Goal: Task Accomplishment & Management: Manage account settings

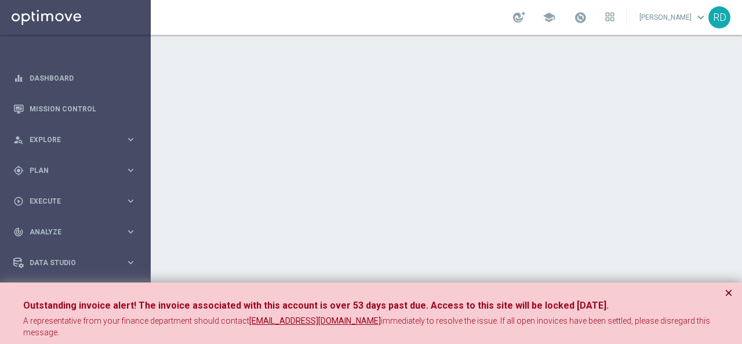
click at [732, 293] on div "Outstanding invoice alert! The invoice associated with this account is over 53 …" at bounding box center [371, 318] width 742 height 73
click at [731, 291] on button "×" at bounding box center [728, 293] width 8 height 14
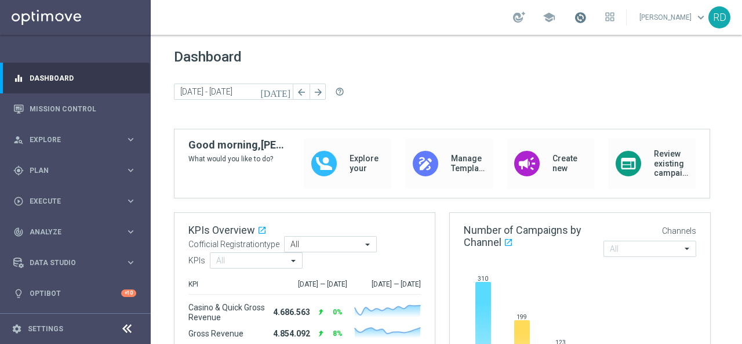
click at [574, 19] on span at bounding box center [580, 17] width 13 height 13
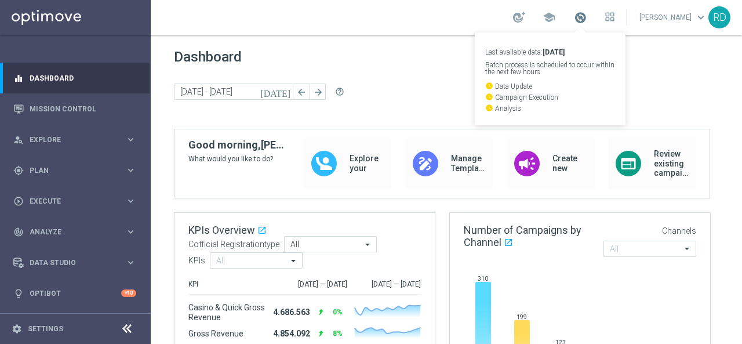
click at [574, 19] on span at bounding box center [580, 17] width 13 height 13
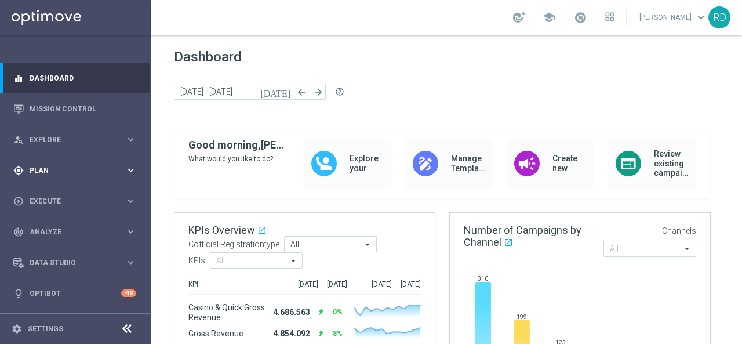
click at [64, 178] on div "gps_fixed Plan keyboard_arrow_right" at bounding box center [74, 170] width 149 height 31
click at [59, 193] on link "Target Groups" at bounding box center [75, 193] width 90 height 9
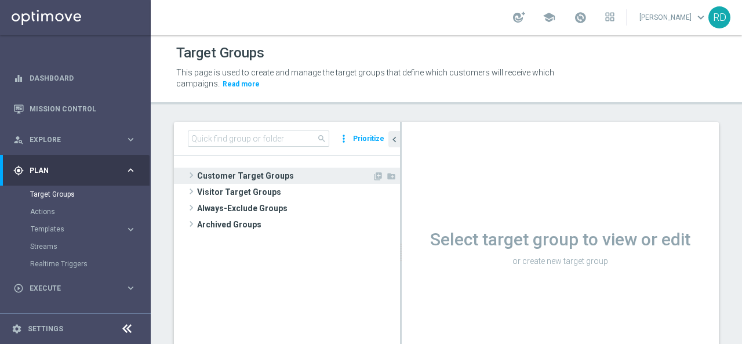
click at [192, 172] on span at bounding box center [191, 175] width 12 height 14
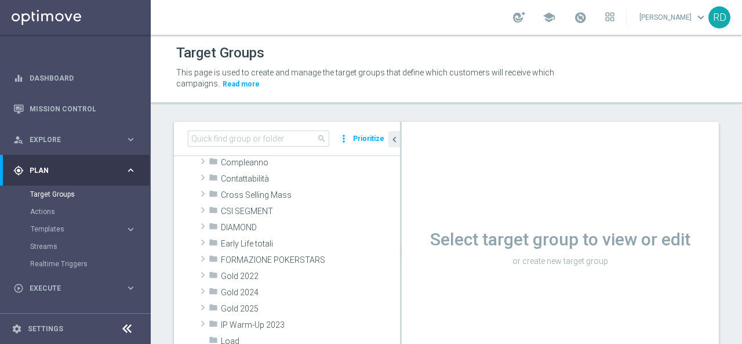
scroll to position [116, 0]
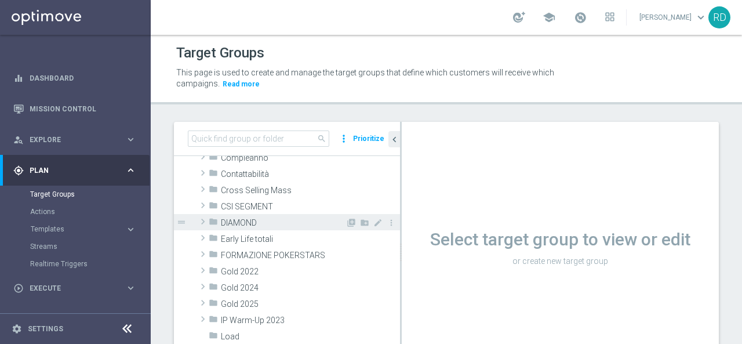
click at [203, 224] on span at bounding box center [203, 221] width 12 height 14
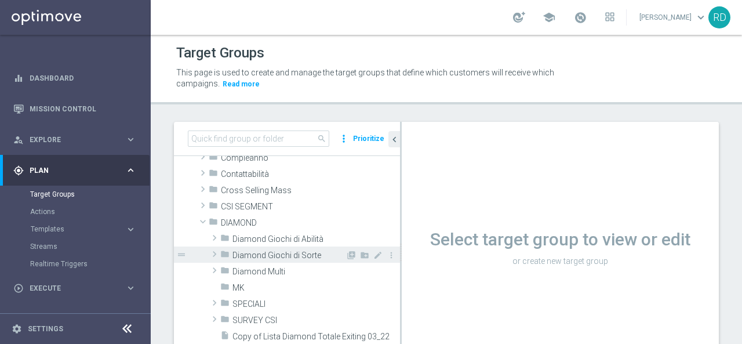
click at [245, 256] on span "Diamond Giochi di Sorte" at bounding box center [288, 255] width 113 height 10
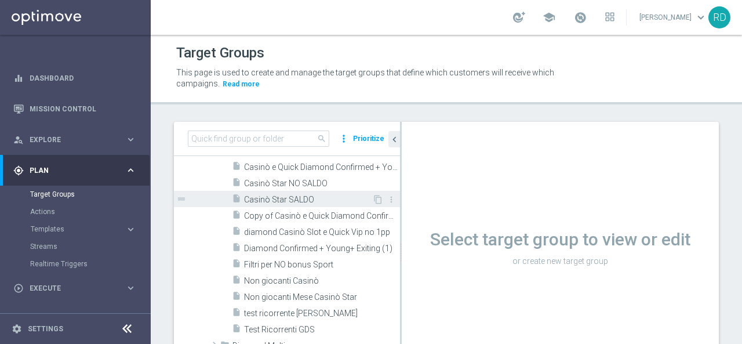
scroll to position [348, 0]
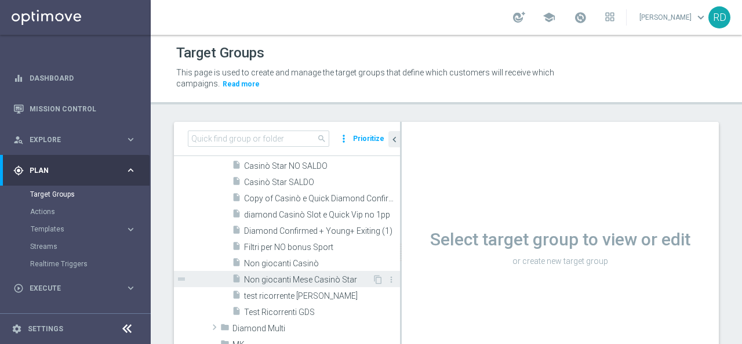
click at [273, 275] on span "Non giocanti Mese Casinò Star" at bounding box center [308, 280] width 128 height 10
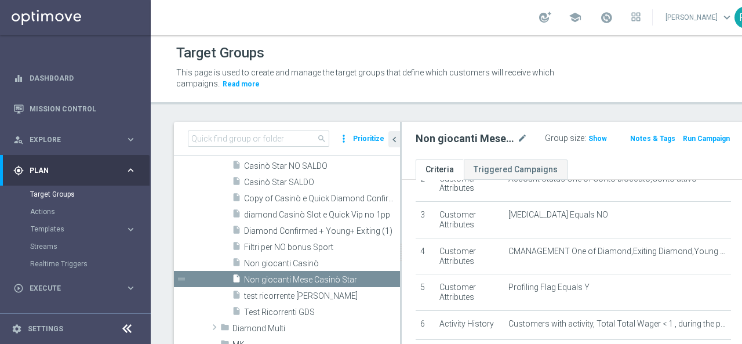
scroll to position [174, 0]
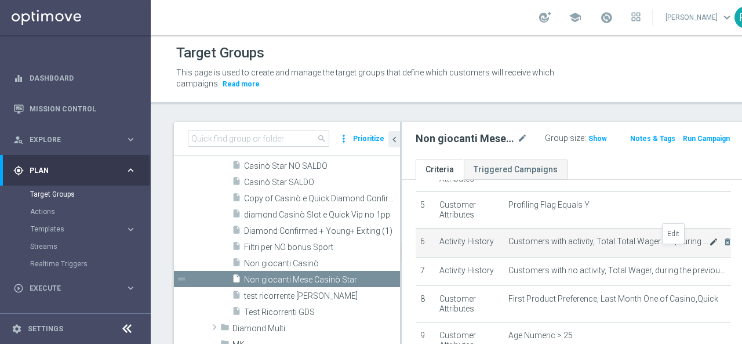
click at [709, 246] on icon "mode_edit" at bounding box center [713, 241] width 9 height 9
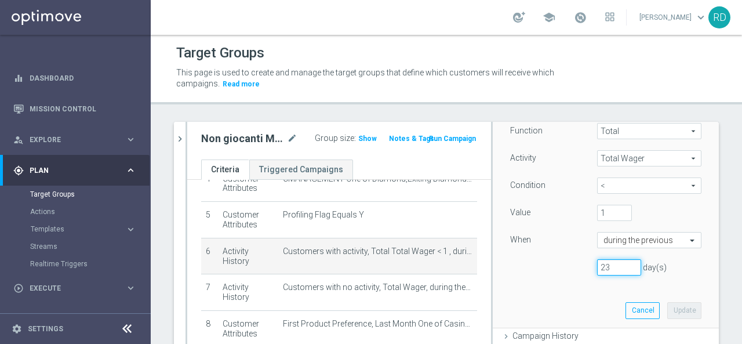
click at [601, 266] on input "23" at bounding box center [619, 267] width 44 height 16
type input "7"
click at [667, 308] on button "Update" at bounding box center [684, 310] width 34 height 16
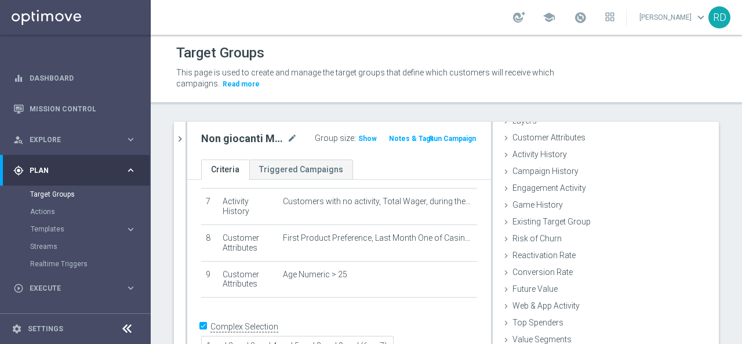
scroll to position [260, 0]
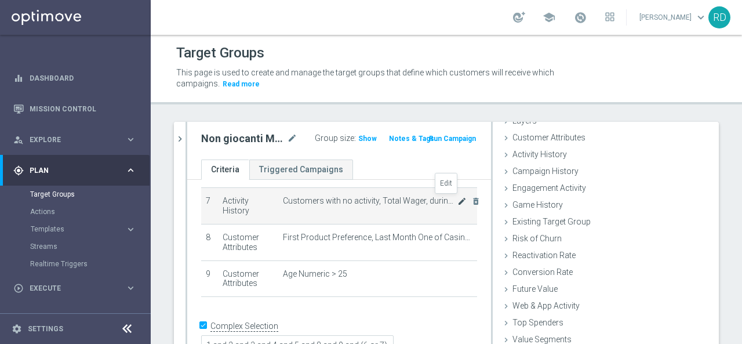
click at [457, 199] on icon "mode_edit" at bounding box center [461, 200] width 9 height 9
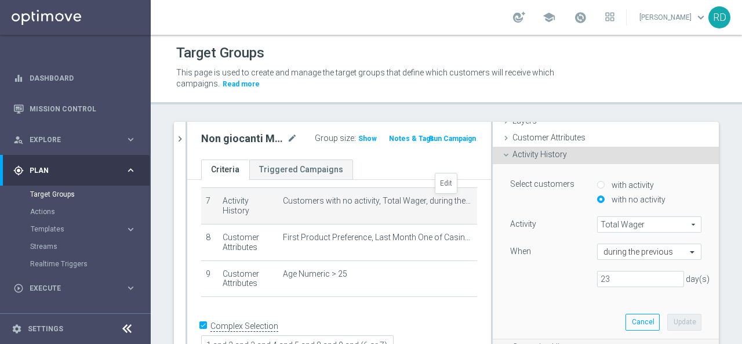
scroll to position [93, 0]
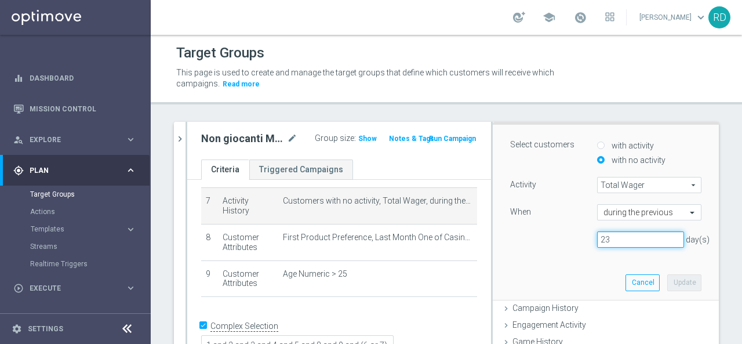
click at [633, 242] on input "23" at bounding box center [640, 239] width 87 height 16
type input "7"
click at [667, 282] on button "Update" at bounding box center [684, 282] width 34 height 16
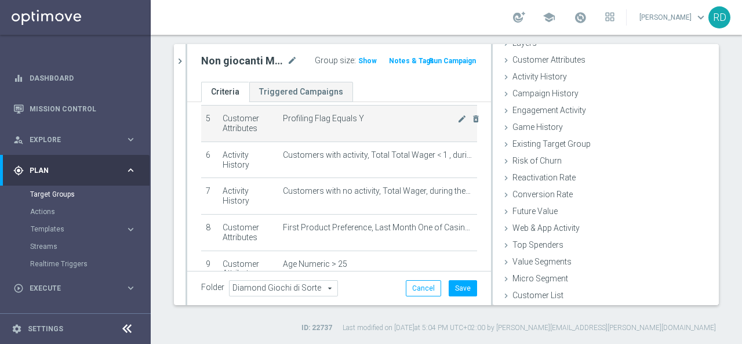
scroll to position [86, 0]
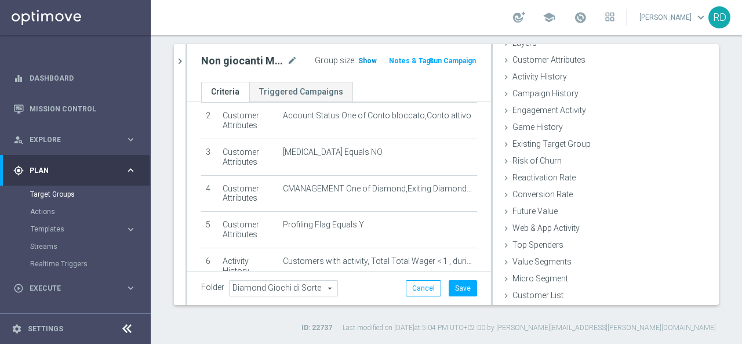
click at [358, 61] on span "Show" at bounding box center [367, 61] width 19 height 8
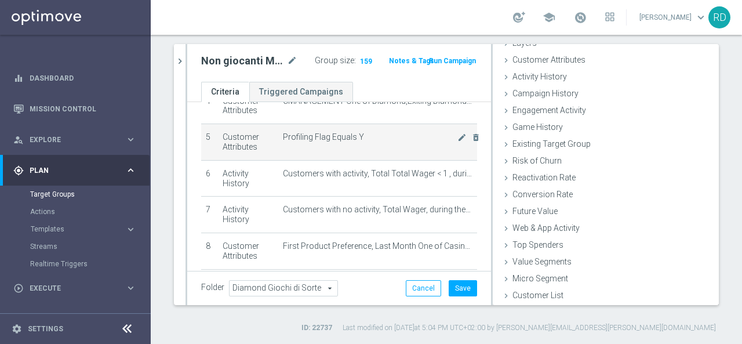
scroll to position [232, 0]
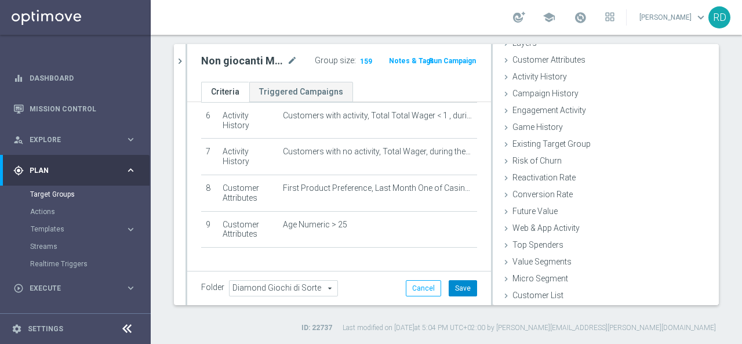
click at [453, 281] on button "Save" at bounding box center [462, 288] width 28 height 16
click at [63, 196] on link "Target Groups" at bounding box center [75, 193] width 90 height 9
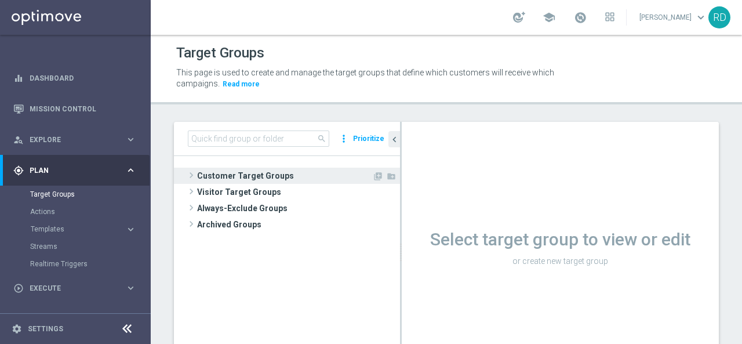
click at [189, 173] on span at bounding box center [191, 175] width 12 height 14
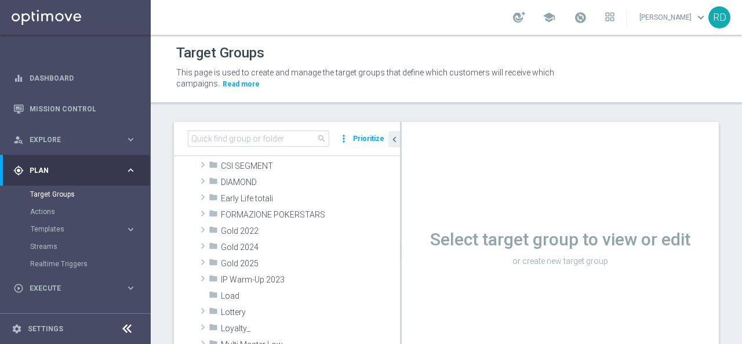
scroll to position [174, 0]
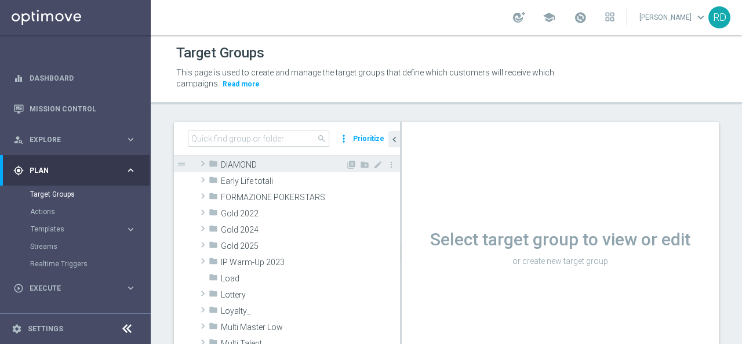
click at [209, 164] on icon "folder" at bounding box center [213, 165] width 9 height 13
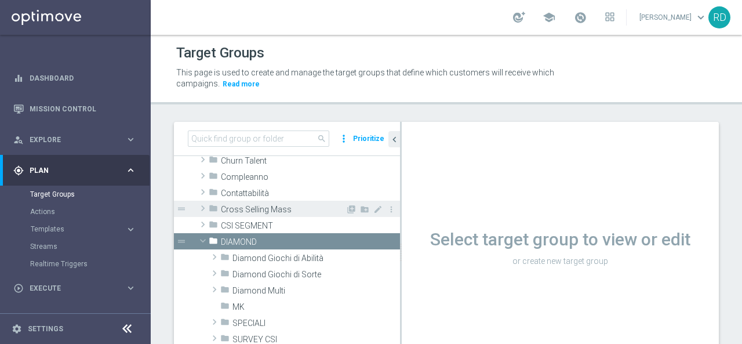
scroll to position [154, 0]
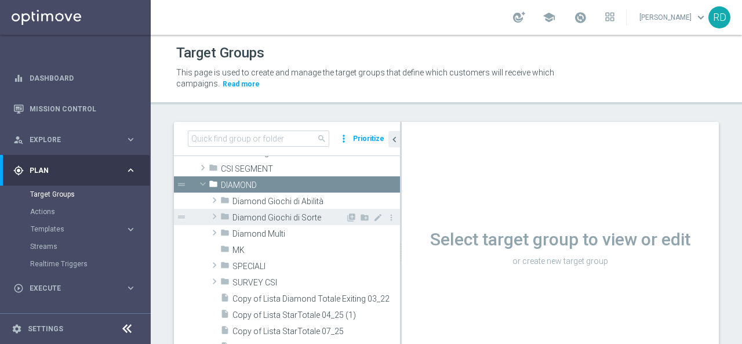
click at [278, 216] on span "Diamond Giochi di Sorte" at bounding box center [288, 218] width 113 height 10
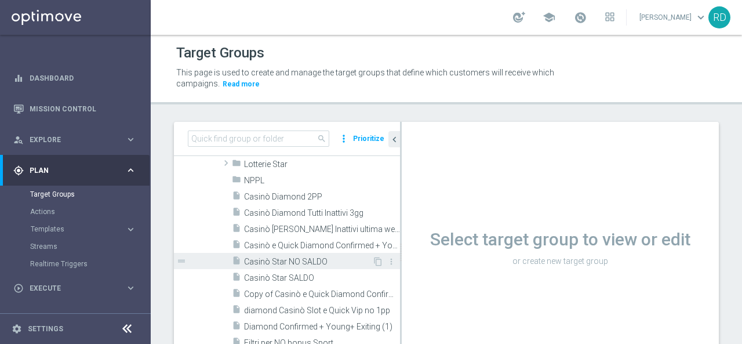
scroll to position [269, 0]
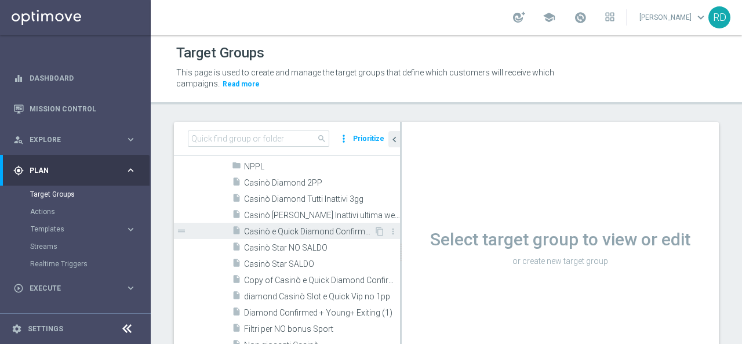
click at [270, 232] on span "Casinò e Quick Diamond Confirmed + Young+ Exiting" at bounding box center [309, 232] width 130 height 10
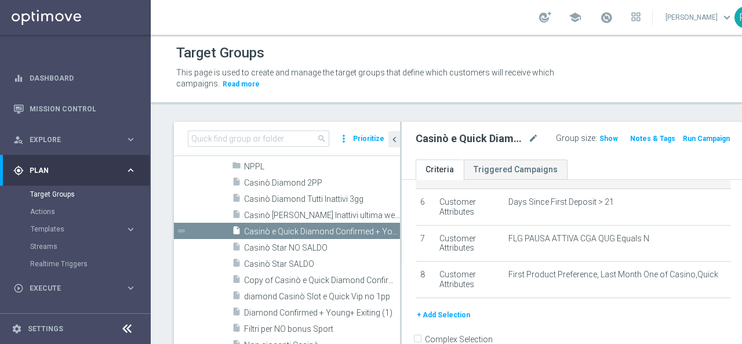
scroll to position [232, 0]
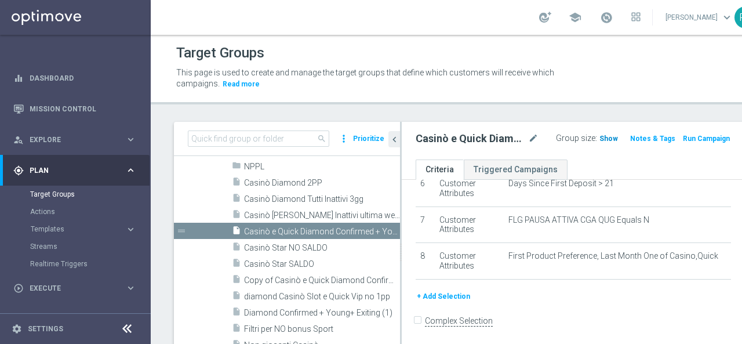
click at [599, 137] on span "Show" at bounding box center [608, 138] width 19 height 8
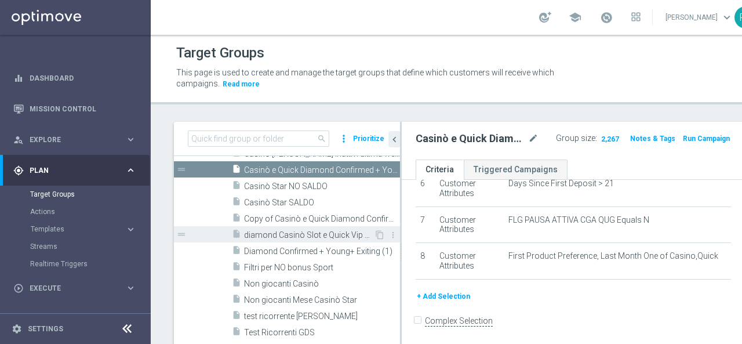
scroll to position [385, 0]
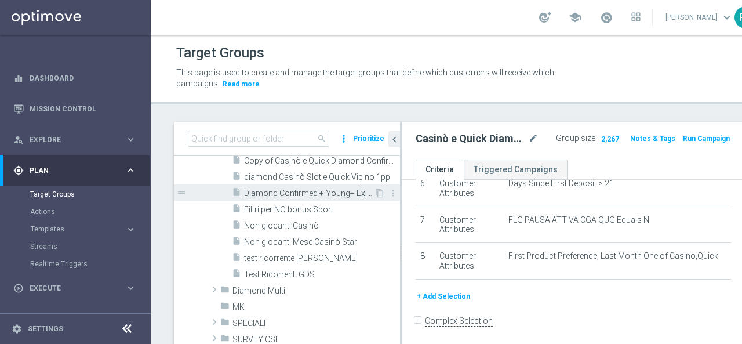
click at [284, 190] on span "Diamond Confirmed + Young+ Exiting (1)" at bounding box center [309, 193] width 130 height 10
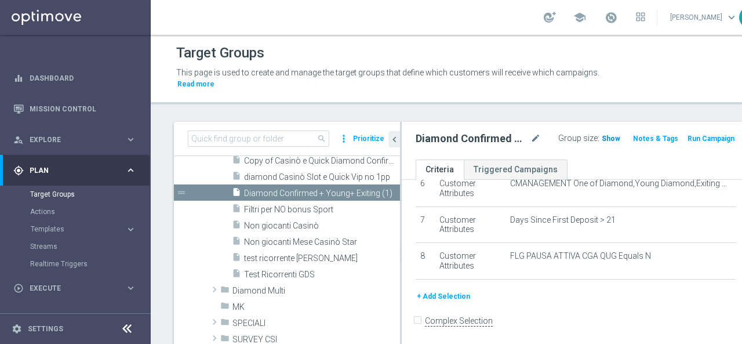
click at [601, 136] on span "Show" at bounding box center [610, 138] width 19 height 8
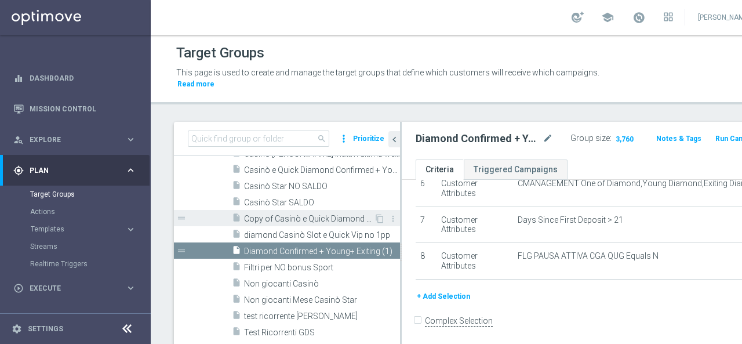
click at [281, 217] on span "Copy of Casinò e Quick Diamond Confirmed + Young+ Exiting" at bounding box center [309, 219] width 130 height 10
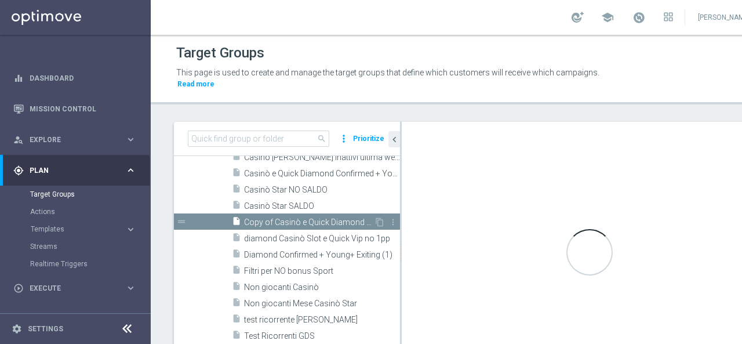
scroll to position [234, 0]
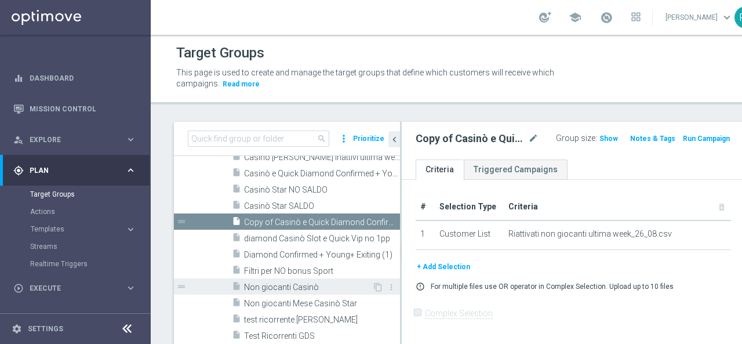
scroll to position [291, 0]
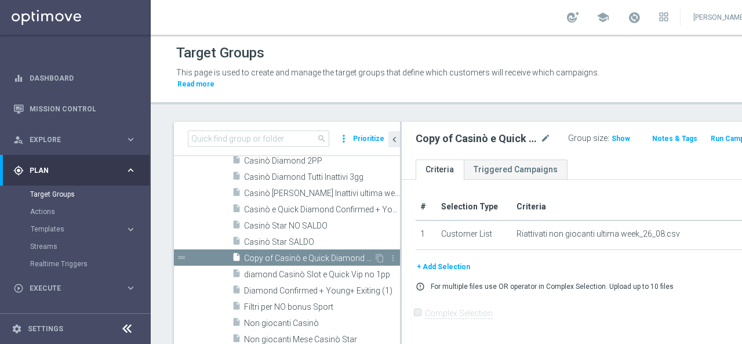
click at [261, 253] on span "Copy of Casinò e Quick Diamond Confirmed + Young+ Exiting" at bounding box center [309, 258] width 130 height 10
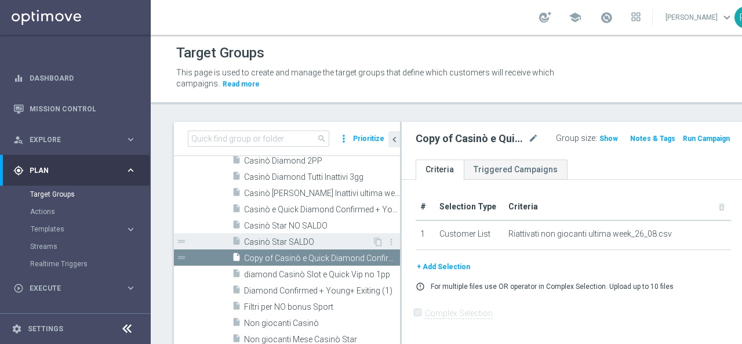
scroll to position [234, 0]
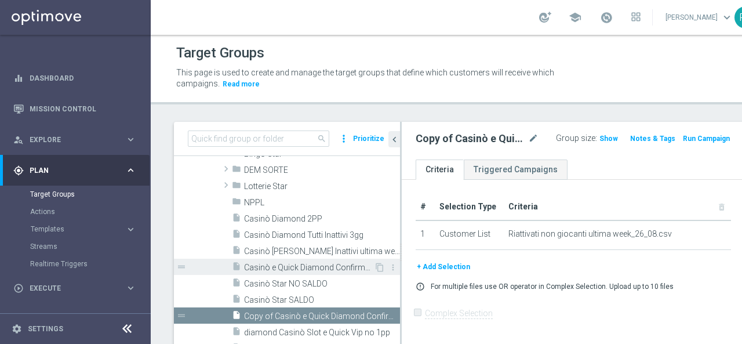
click at [268, 262] on span "Casinò e Quick Diamond Confirmed + Young+ Exiting" at bounding box center [309, 267] width 130 height 10
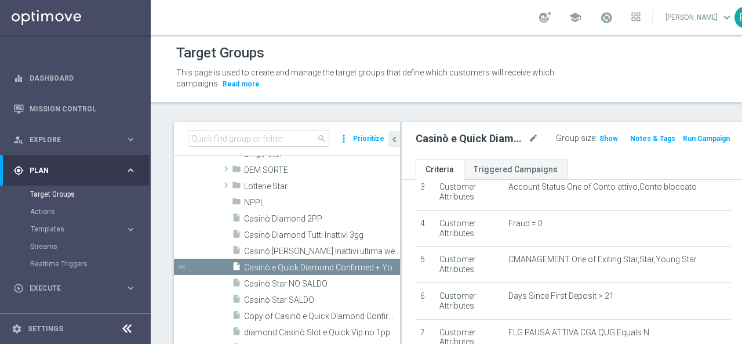
scroll to position [116, 0]
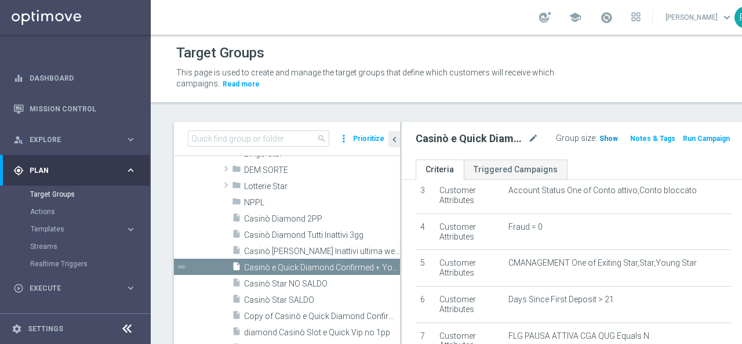
click at [599, 141] on span "Show" at bounding box center [608, 138] width 19 height 8
click at [600, 138] on span "2,267" at bounding box center [610, 139] width 20 height 11
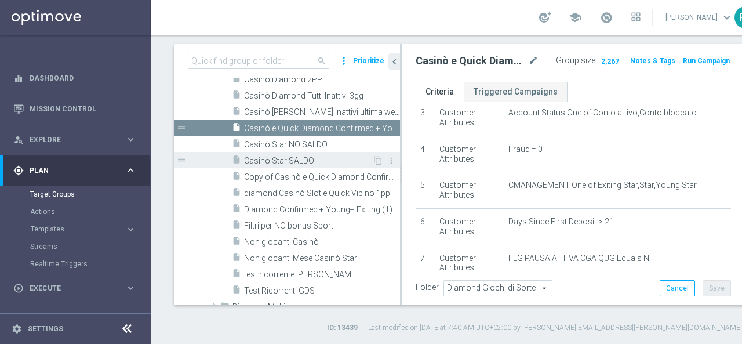
scroll to position [407, 0]
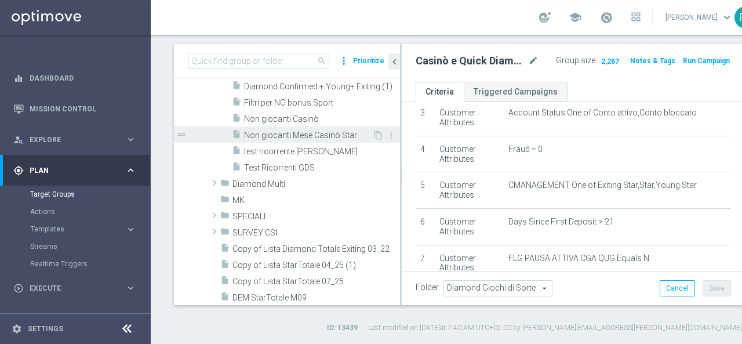
click at [333, 137] on span "Non giocanti Mese Casinò Star" at bounding box center [308, 135] width 128 height 10
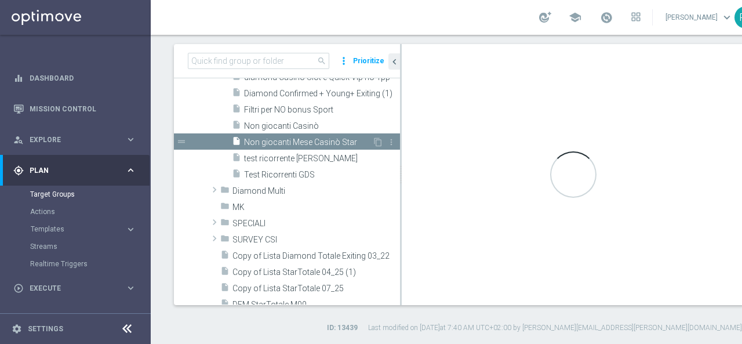
scroll to position [309, 0]
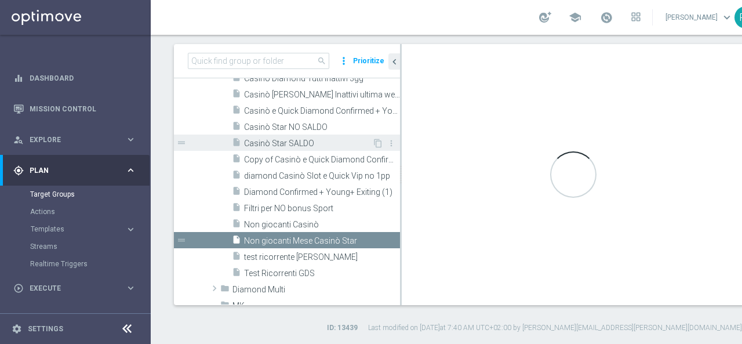
checkbox input "true"
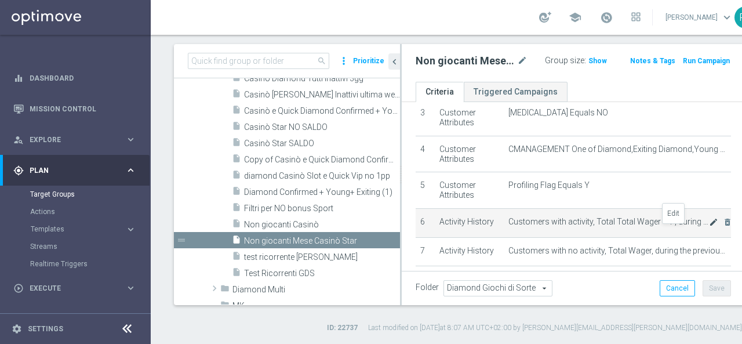
click at [709, 227] on icon "mode_edit" at bounding box center [713, 221] width 9 height 9
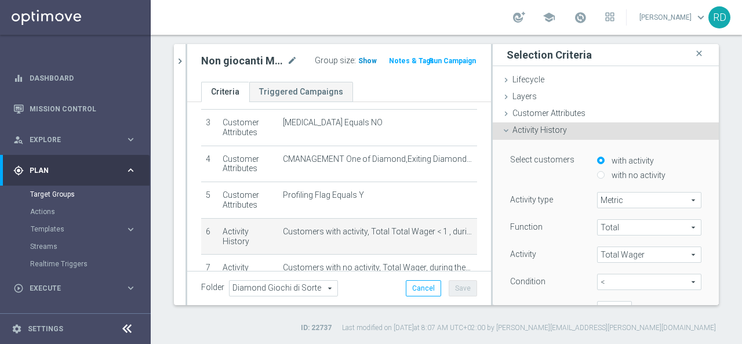
click at [360, 60] on span "Show" at bounding box center [367, 61] width 19 height 8
click at [693, 53] on icon "close" at bounding box center [699, 54] width 12 height 16
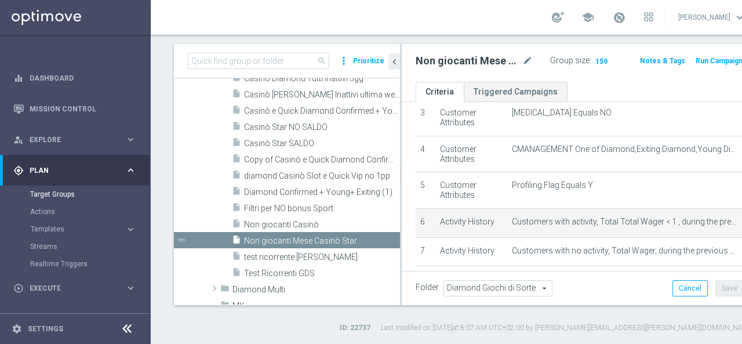
scroll to position [116, 0]
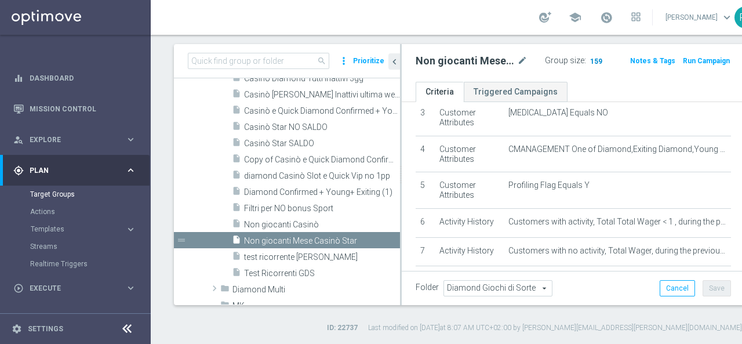
click at [589, 57] on span "159" at bounding box center [596, 62] width 14 height 11
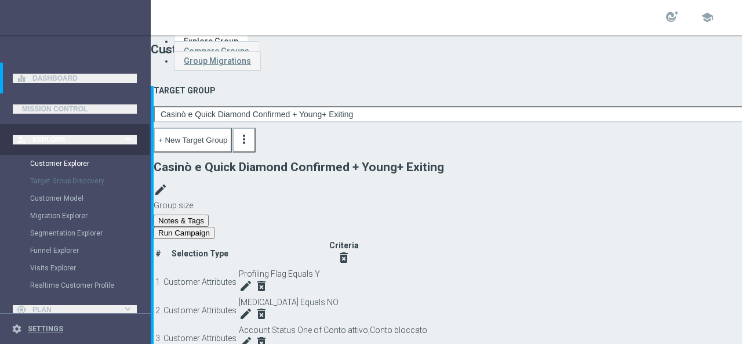
click at [177, 219] on span "Show" at bounding box center [166, 224] width 24 height 11
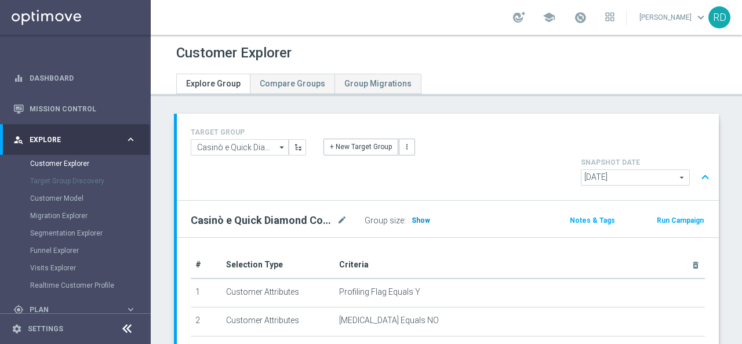
click at [424, 216] on span "Show" at bounding box center [420, 220] width 19 height 8
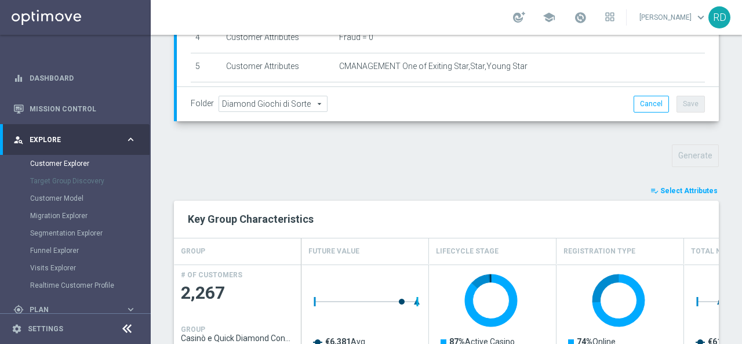
scroll to position [406, 0]
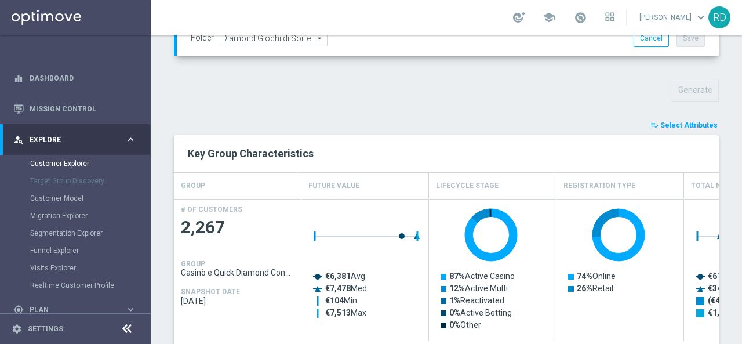
click at [667, 121] on span "Select Attributes" at bounding box center [688, 125] width 57 height 8
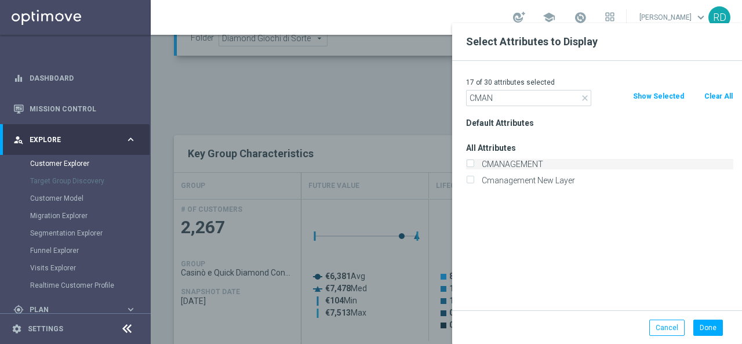
type input "CMAN"
click at [527, 159] on label "CMANAGEMENT" at bounding box center [605, 164] width 256 height 10
click at [473, 162] on input "CMANAGEMENT" at bounding box center [470, 166] width 8 height 8
checkbox input "true"
click at [700, 330] on button "Done" at bounding box center [708, 327] width 30 height 16
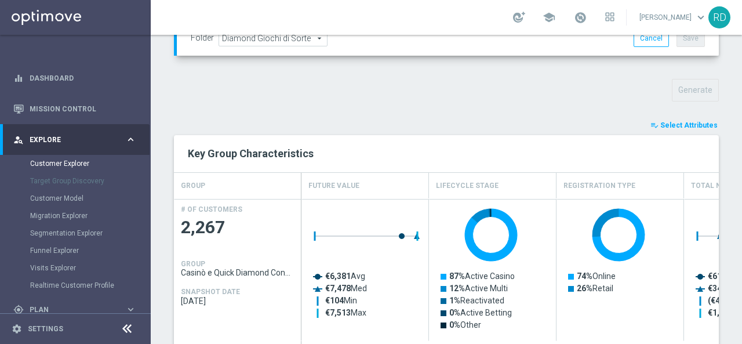
click at [660, 121] on span "Select Attributes" at bounding box center [688, 125] width 57 height 8
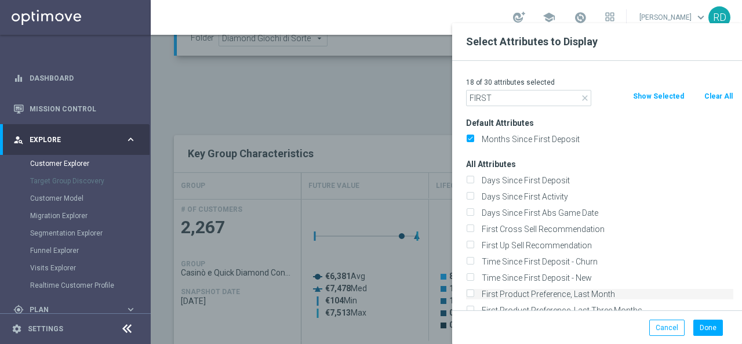
type input "FIRST"
click at [511, 293] on label "First Product Preference, Last Month" at bounding box center [605, 294] width 256 height 10
click at [473, 293] on input "First Product Preference, Last Month" at bounding box center [470, 295] width 8 height 8
checkbox input "true"
click at [713, 332] on button "Done" at bounding box center [708, 327] width 30 height 16
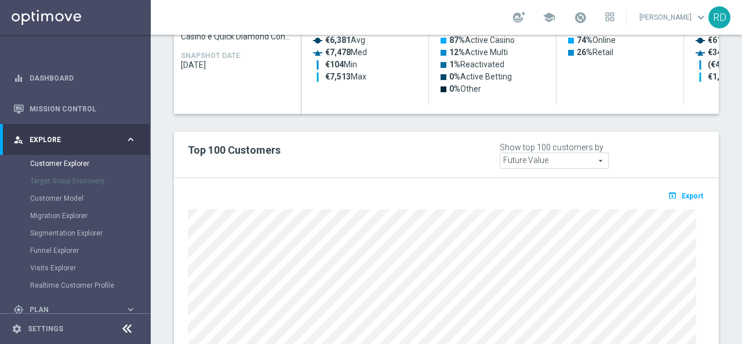
scroll to position [639, 0]
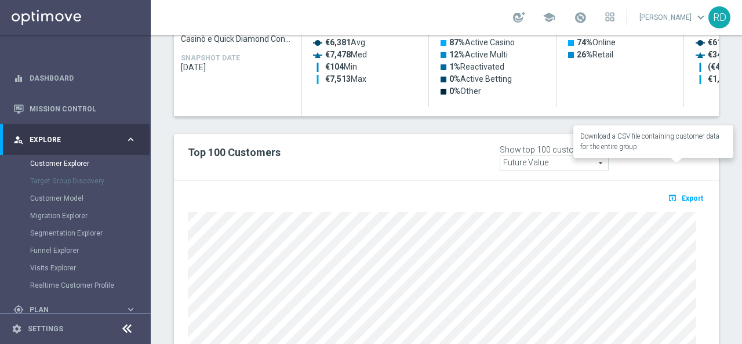
click at [681, 194] on span "Export" at bounding box center [691, 198] width 21 height 8
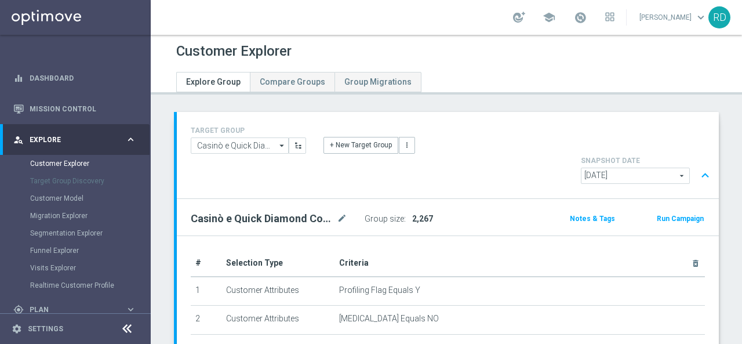
scroll to position [0, 0]
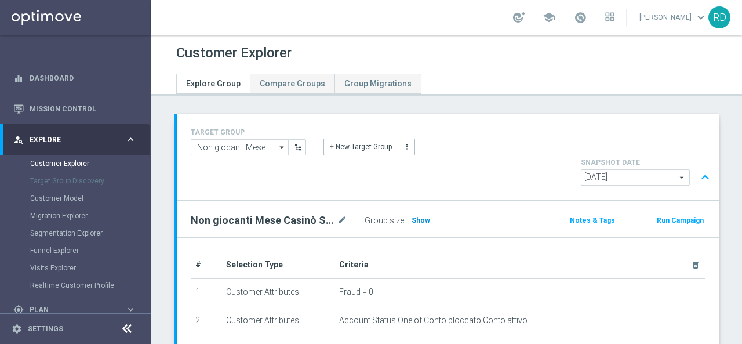
click at [414, 216] on span "Show" at bounding box center [420, 220] width 19 height 8
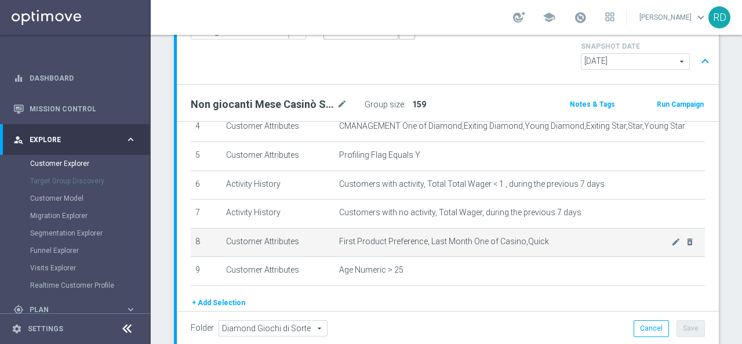
scroll to position [112, 0]
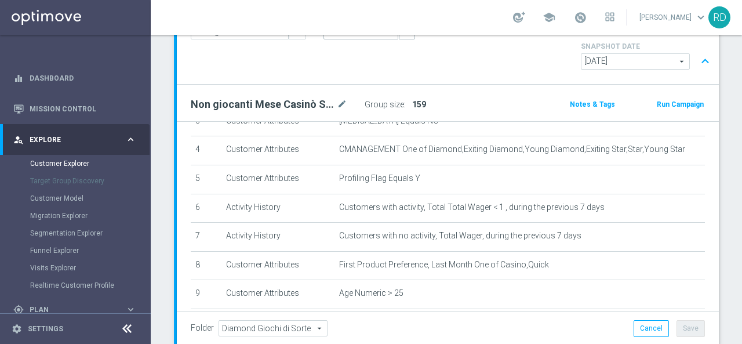
click at [418, 100] on span "159" at bounding box center [419, 104] width 14 height 9
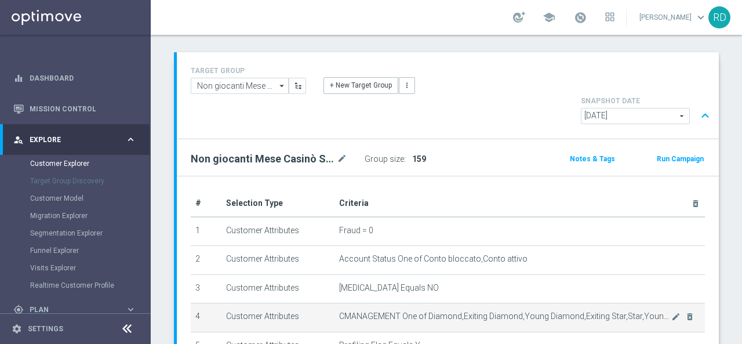
scroll to position [58, 0]
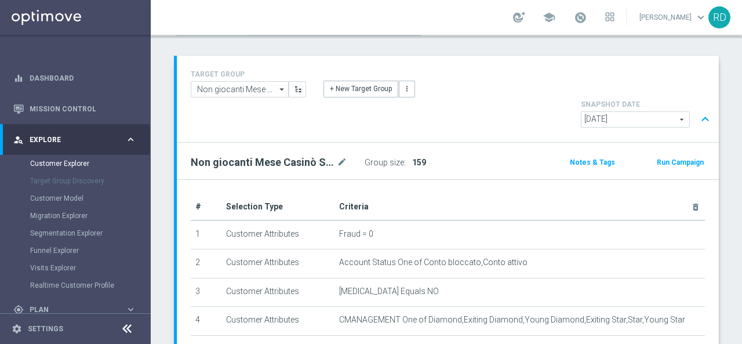
click at [417, 158] on span "159" at bounding box center [419, 162] width 14 height 9
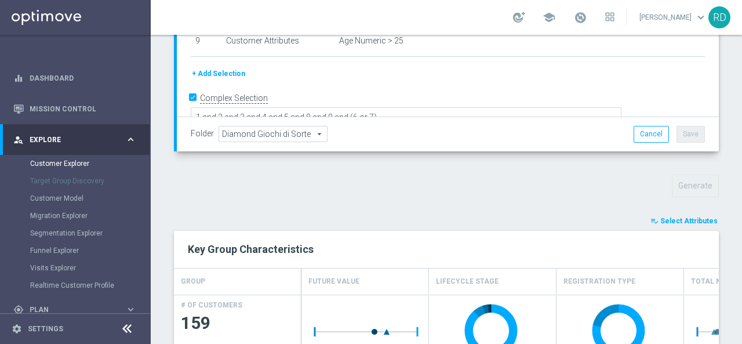
scroll to position [299, 0]
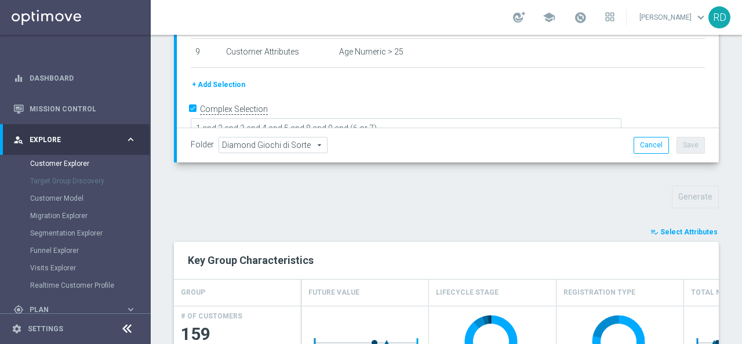
click at [672, 228] on span "Select Attributes" at bounding box center [688, 232] width 57 height 8
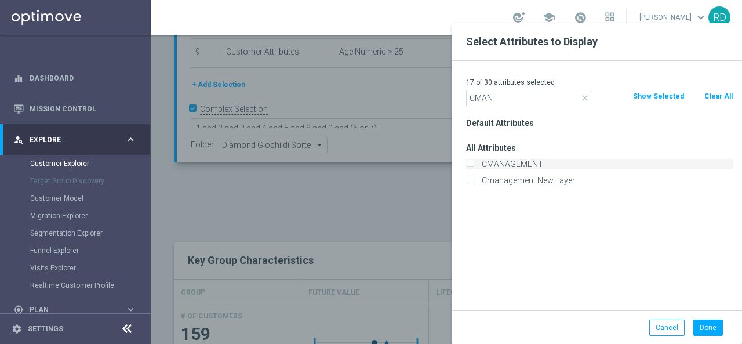
type input "CMAN"
click at [515, 161] on label "CMANAGEMENT" at bounding box center [605, 164] width 256 height 10
click at [473, 162] on input "CMANAGEMENT" at bounding box center [470, 166] width 8 height 8
checkbox input "true"
click at [713, 327] on button "Done" at bounding box center [708, 327] width 30 height 16
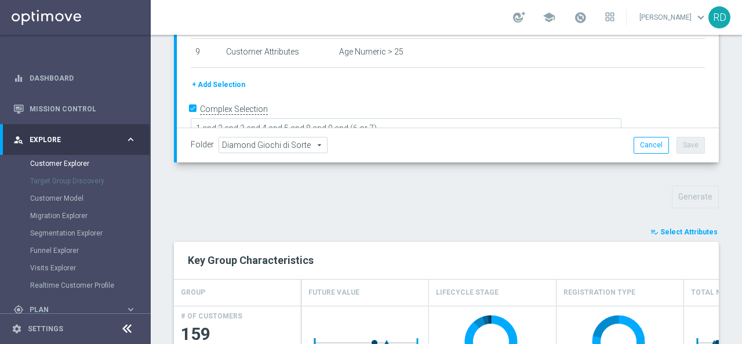
click at [674, 228] on span "Select Attributes" at bounding box center [688, 232] width 57 height 8
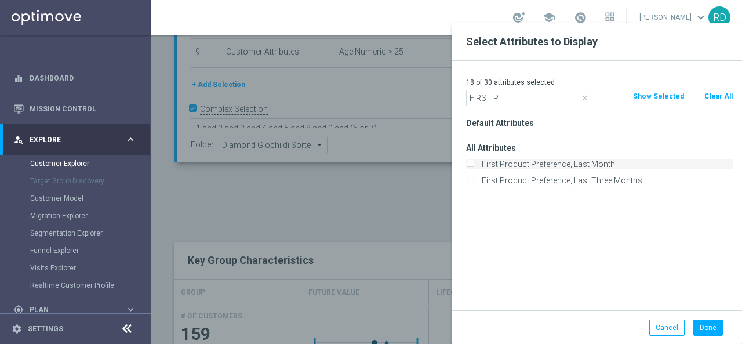
type input "FIRST P"
click at [566, 167] on label "First Product Preference, Last Month" at bounding box center [605, 164] width 256 height 10
click at [473, 167] on input "First Product Preference, Last Month" at bounding box center [470, 166] width 8 height 8
checkbox input "true"
click at [710, 325] on button "Done" at bounding box center [708, 327] width 30 height 16
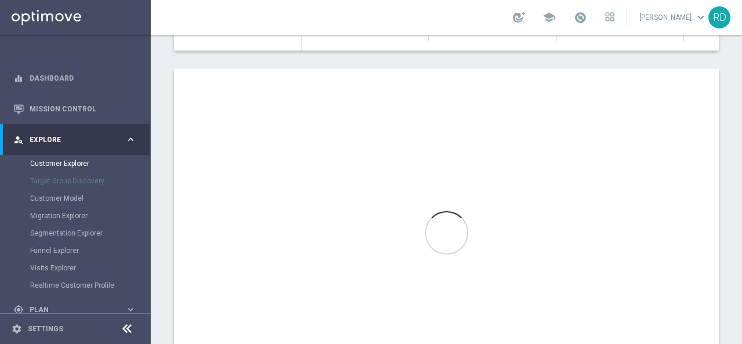
scroll to position [647, 0]
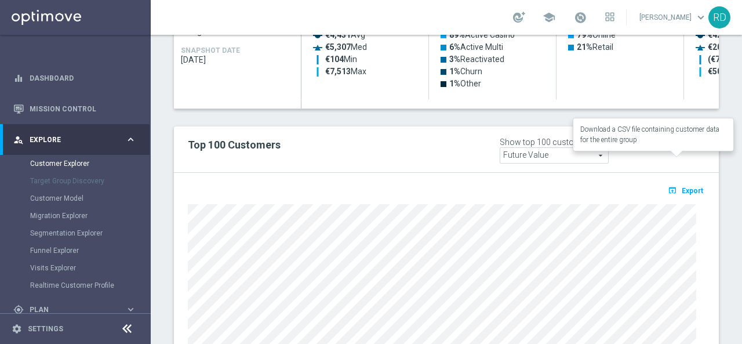
click at [681, 187] on span "Export" at bounding box center [691, 191] width 21 height 8
